Goal: Find specific page/section: Find specific page/section

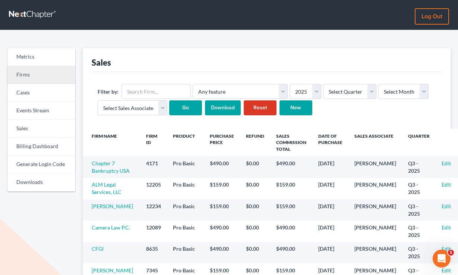
click at [46, 73] on link "Firms" at bounding box center [41, 75] width 68 height 18
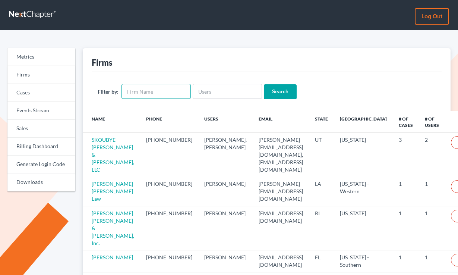
click at [169, 91] on input "text" at bounding box center [156, 91] width 69 height 15
paste input "Way Law Firm, [GEOGRAPHIC_DATA]"
type input "Way Law Firm, [GEOGRAPHIC_DATA]"
click at [264, 84] on input "Search" at bounding box center [280, 91] width 33 height 15
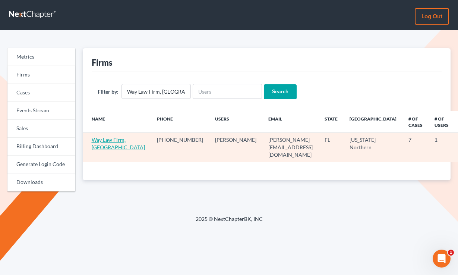
click at [103, 146] on link "Way Law Firm, PA" at bounding box center [118, 144] width 53 height 14
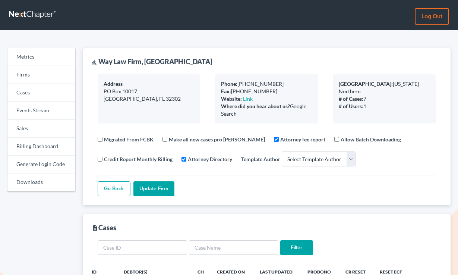
select select
click at [31, 144] on link "Billing Dashboard" at bounding box center [41, 147] width 68 height 18
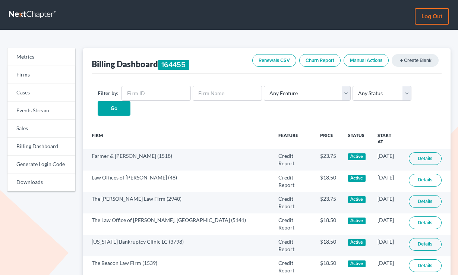
click at [42, 152] on link "Billing Dashboard" at bounding box center [41, 147] width 68 height 18
click at [162, 98] on input "text" at bounding box center [156, 93] width 69 height 15
paste input "6265"
type input "6265"
click at [98, 101] on input "Go" at bounding box center [114, 108] width 33 height 15
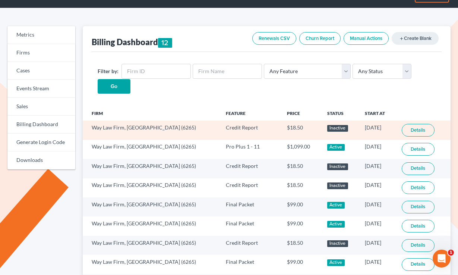
scroll to position [22, 0]
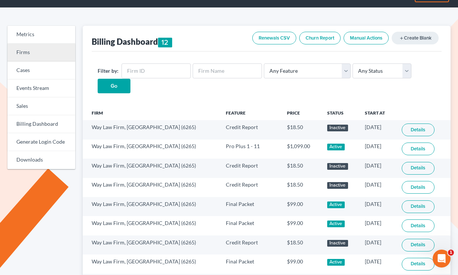
click at [28, 54] on link "Firms" at bounding box center [41, 53] width 68 height 18
